Goal: Unclear: Browse casually

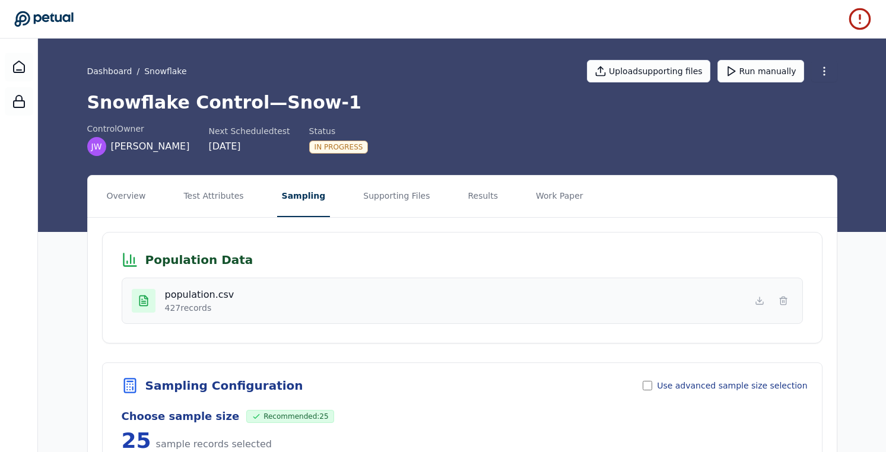
click at [44, 12] on icon at bounding box center [43, 19] width 59 height 17
